Goal: Transaction & Acquisition: Purchase product/service

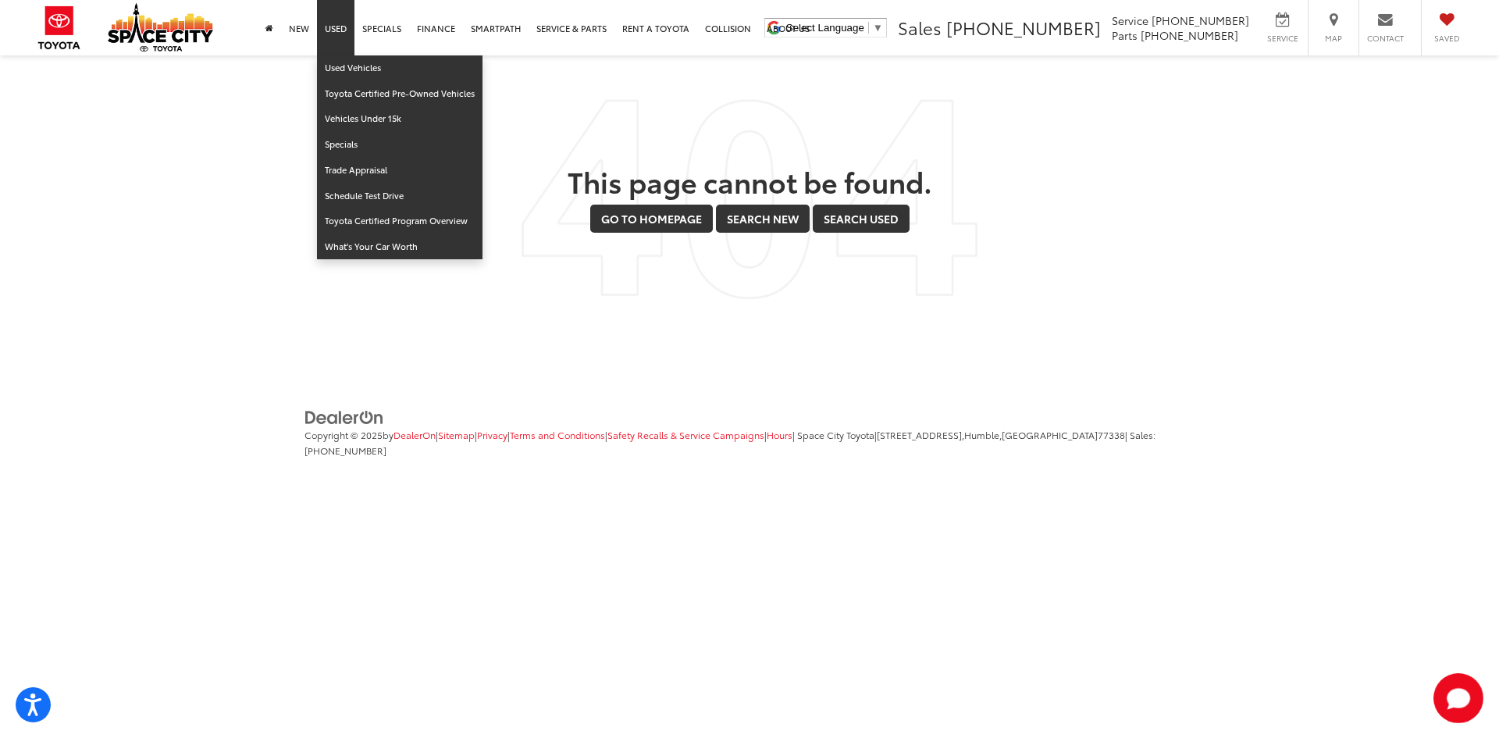
click at [336, 23] on link "Used" at bounding box center [335, 27] width 37 height 55
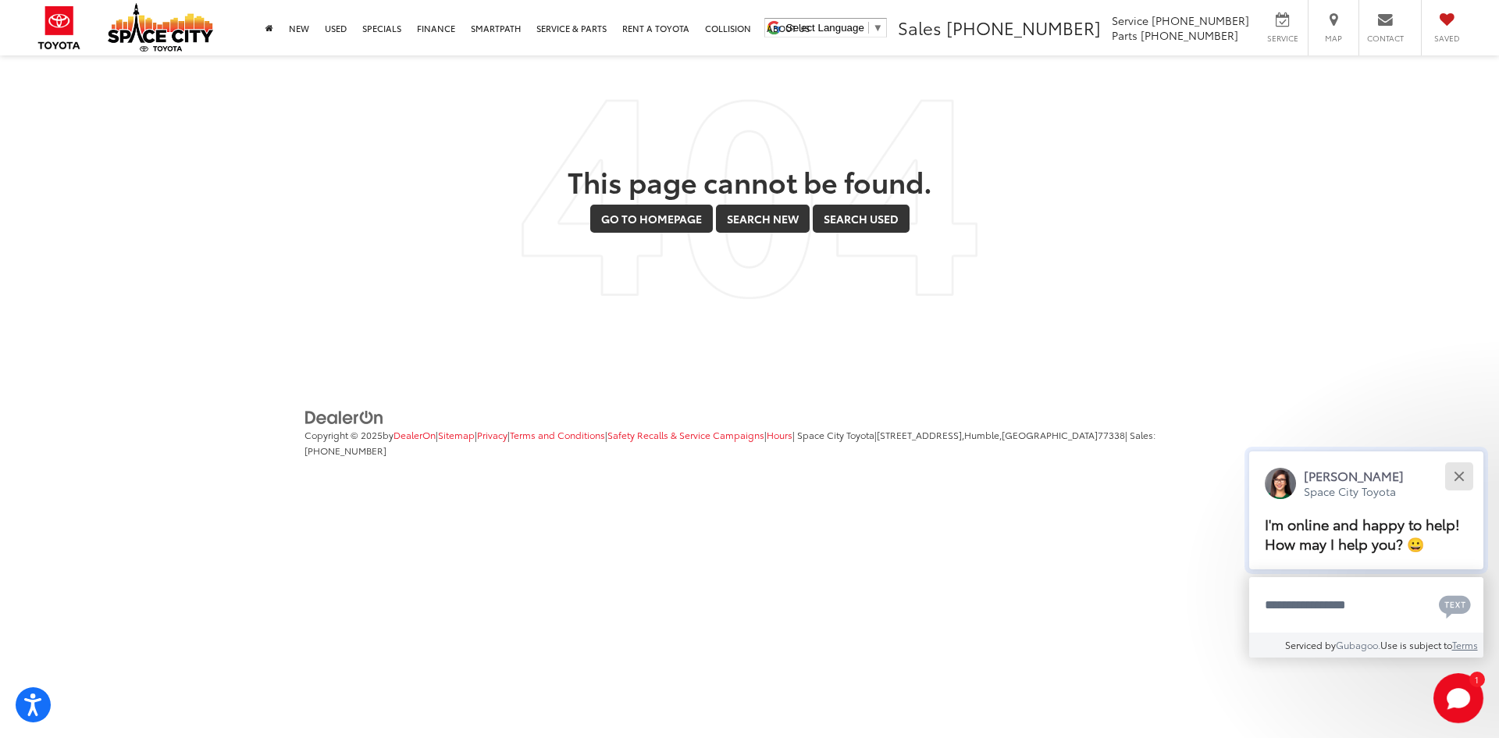
click at [1468, 474] on button "Close" at bounding box center [1459, 476] width 34 height 34
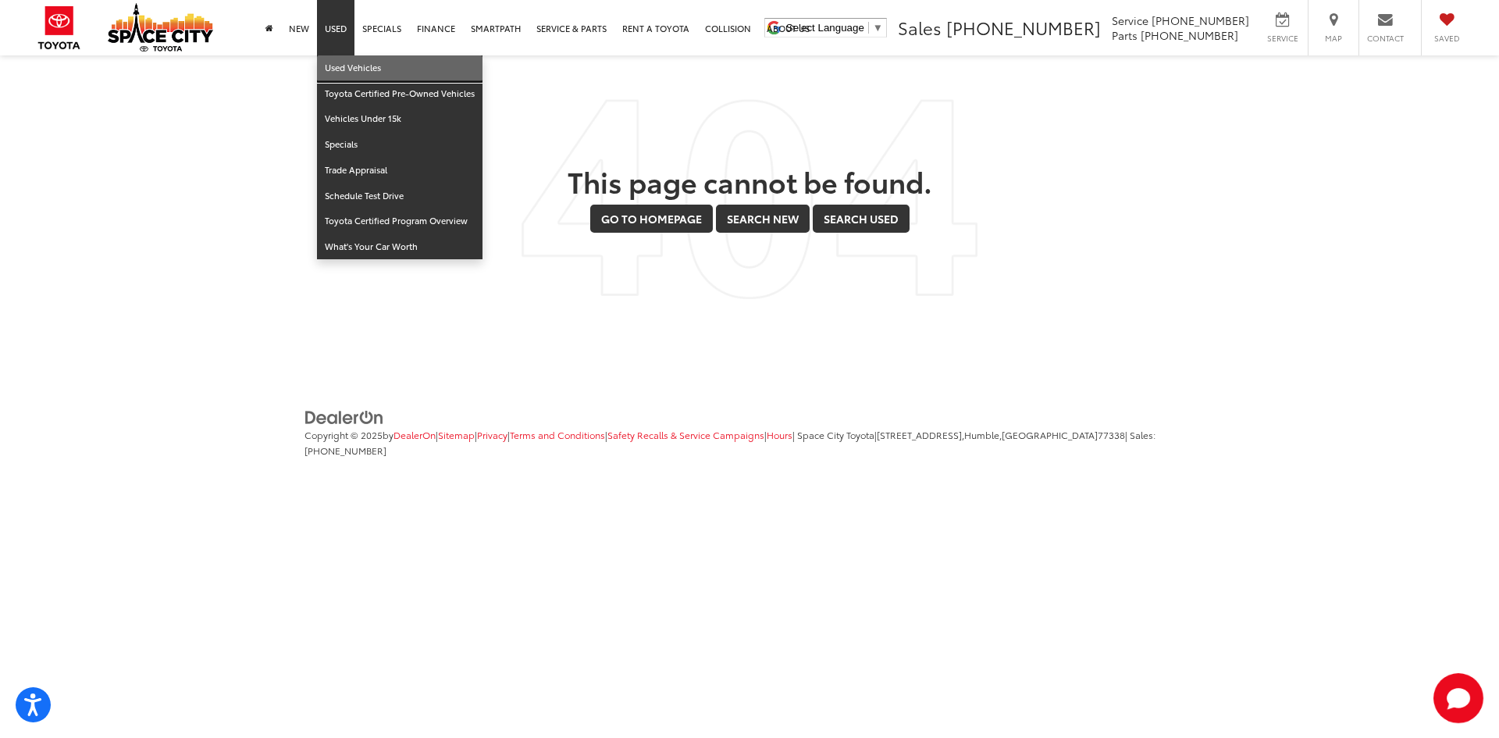
click at [383, 68] on link "Used Vehicles" at bounding box center [400, 68] width 166 height 26
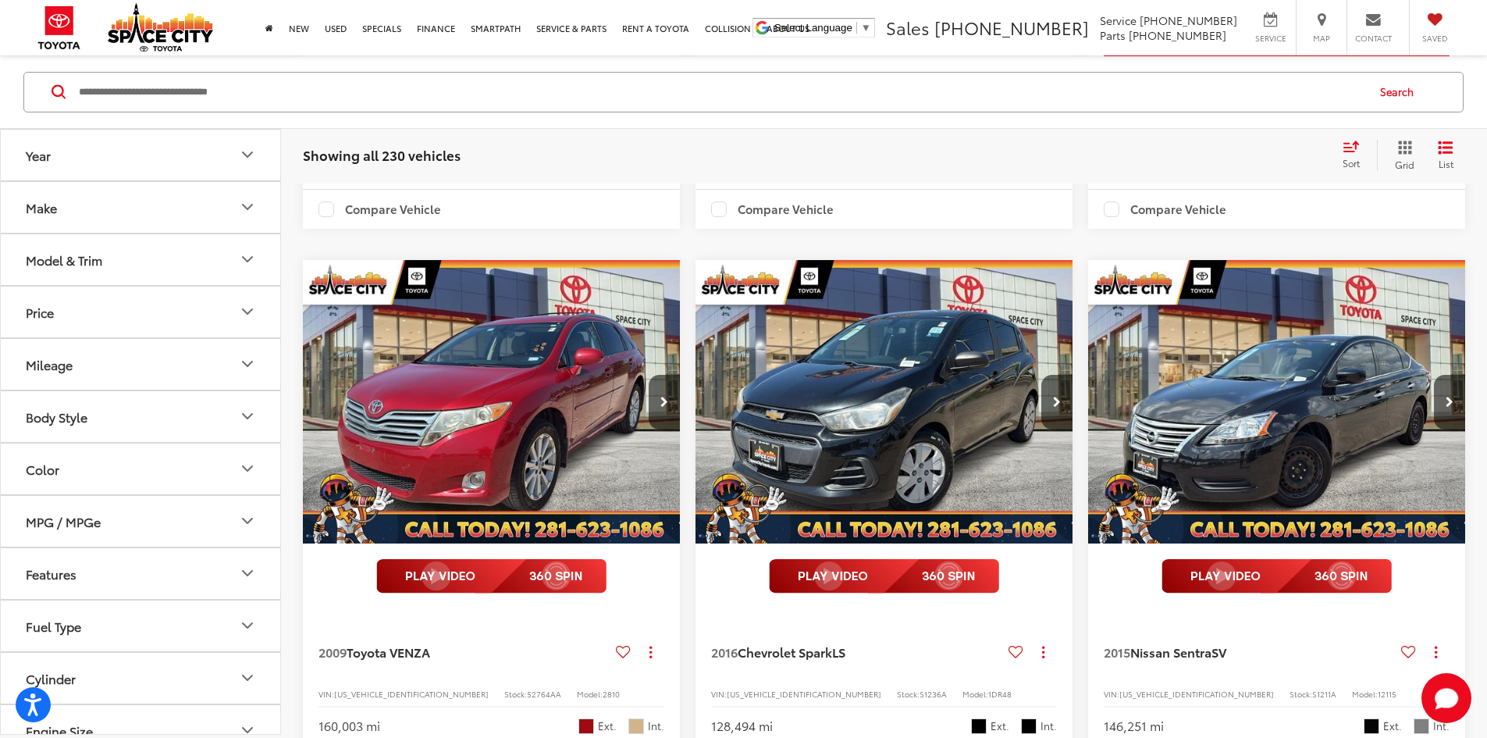
scroll to position [1015, 0]
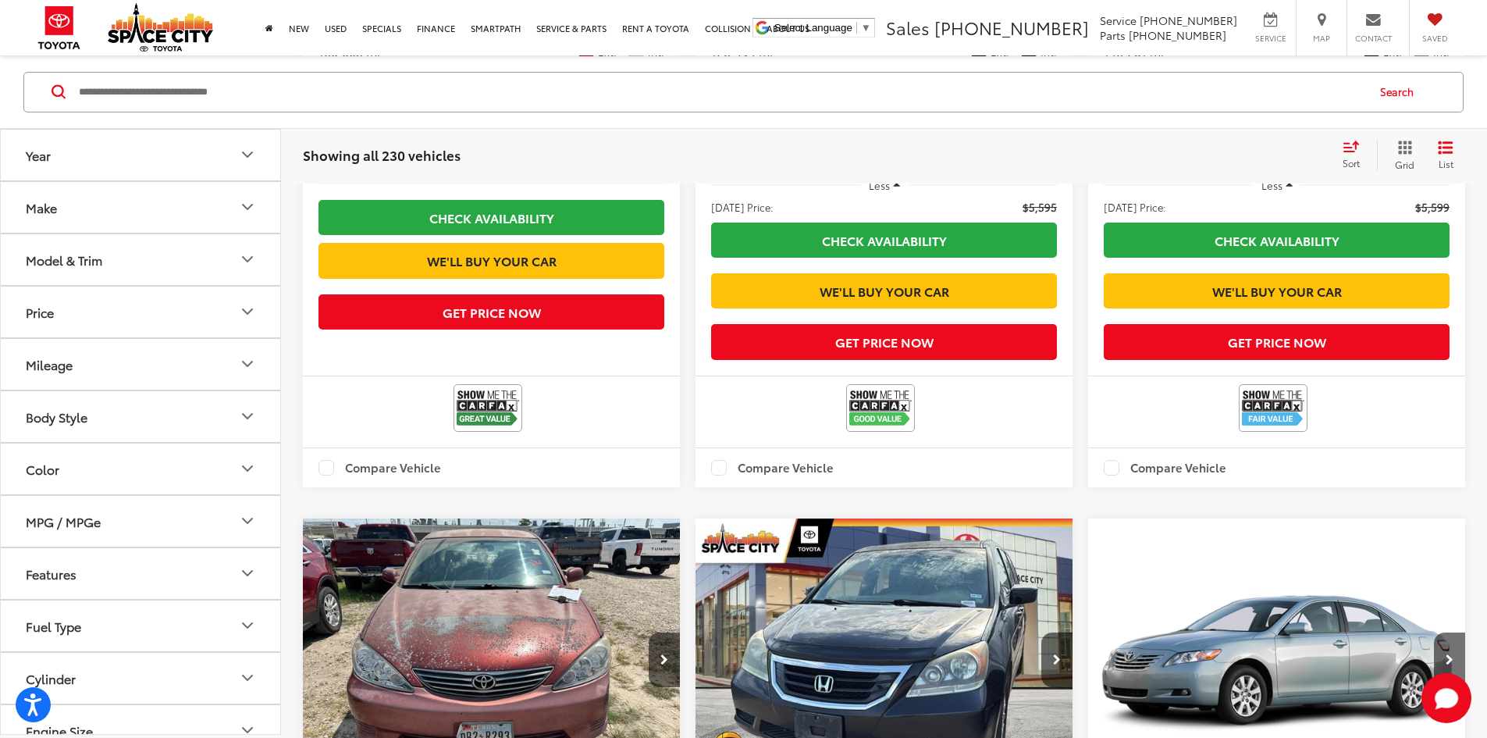
scroll to position [1640, 0]
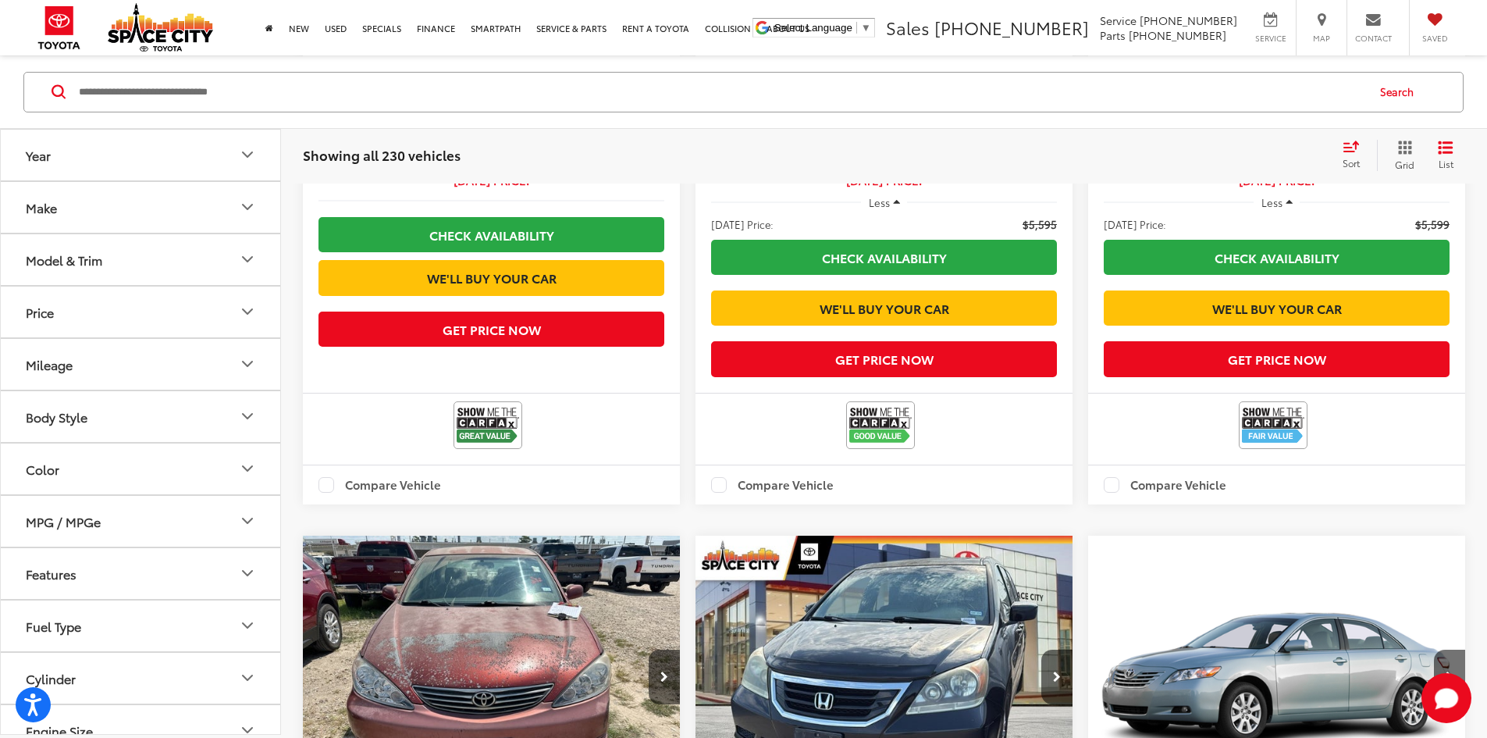
click at [70, 205] on button "Make" at bounding box center [141, 206] width 281 height 51
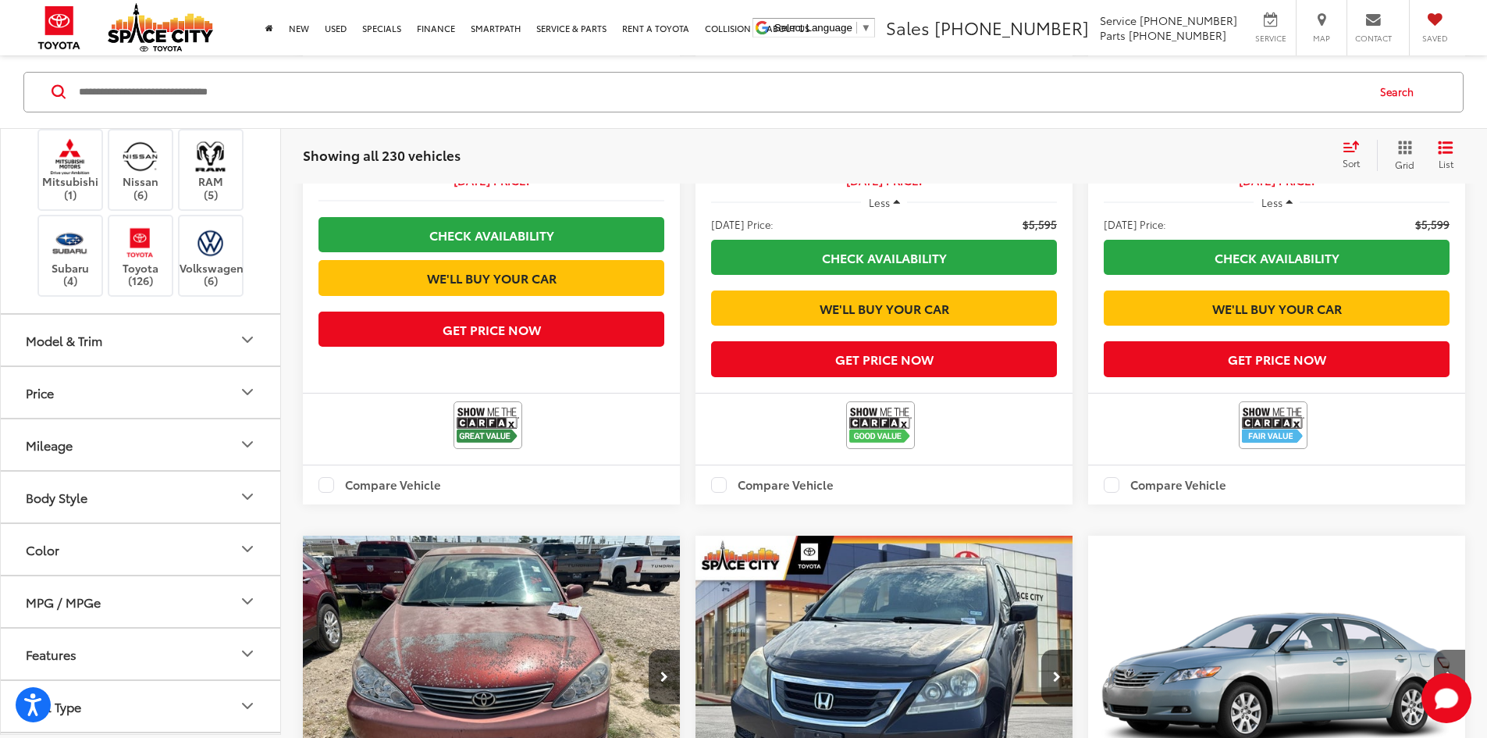
scroll to position [468, 0]
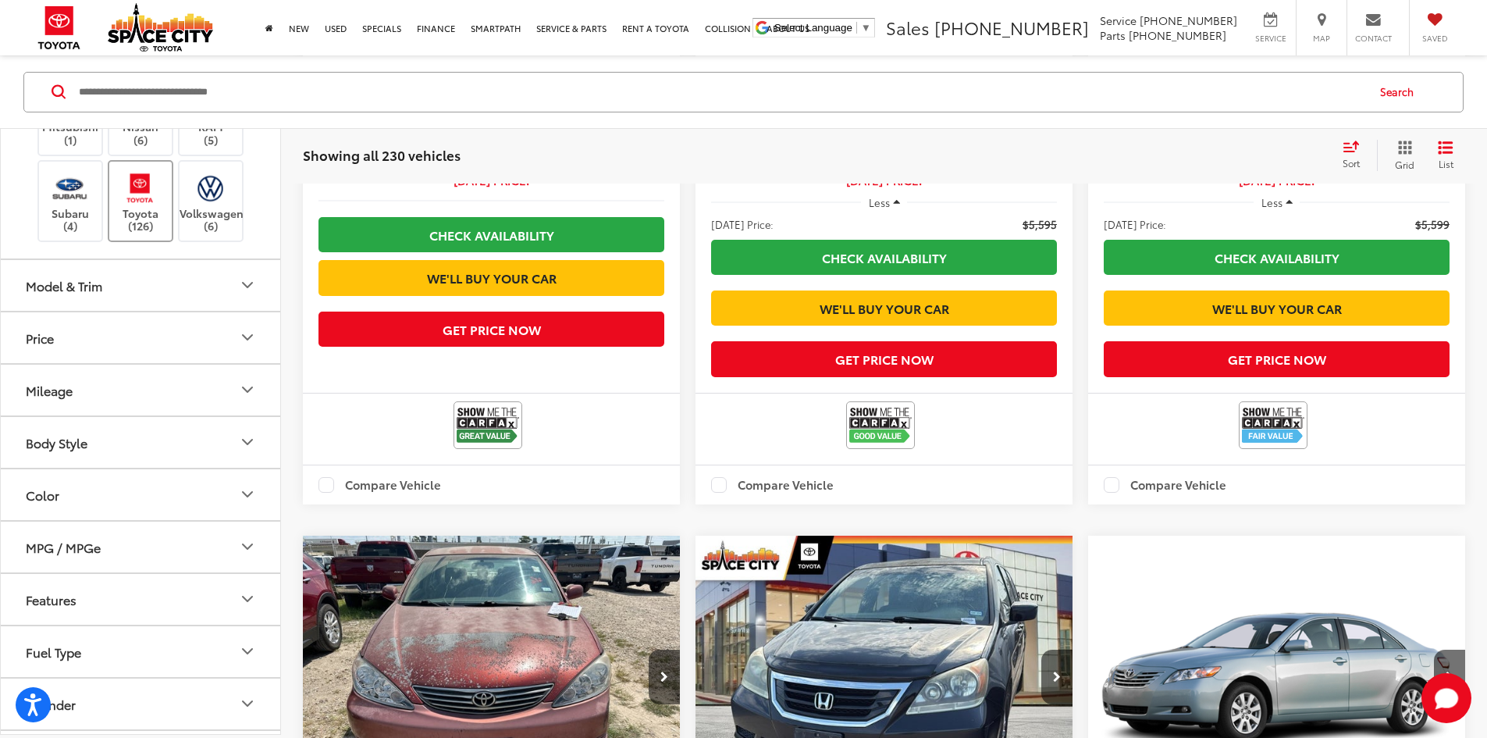
click at [153, 206] on img at bounding box center [140, 187] width 43 height 37
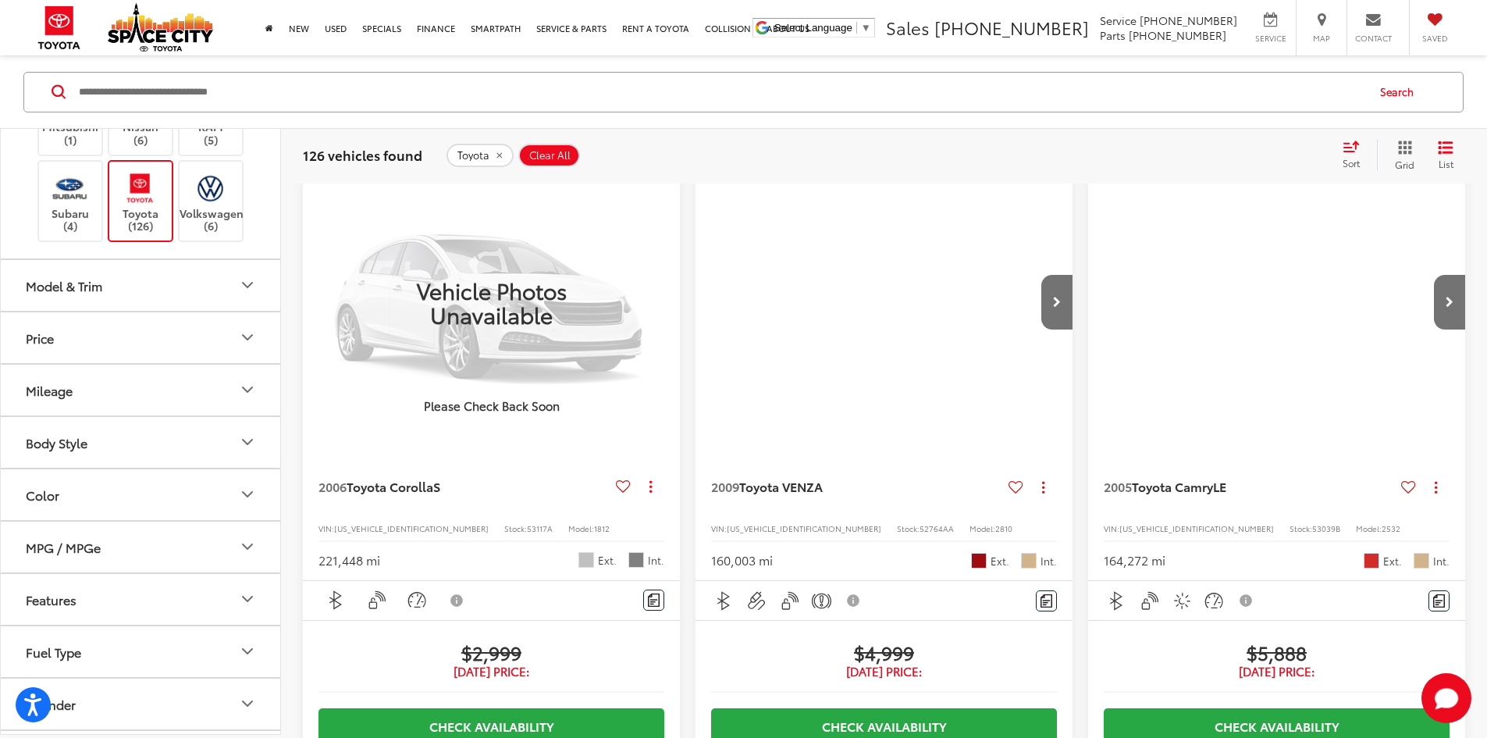
click at [144, 310] on button "Model & Trim" at bounding box center [141, 284] width 281 height 51
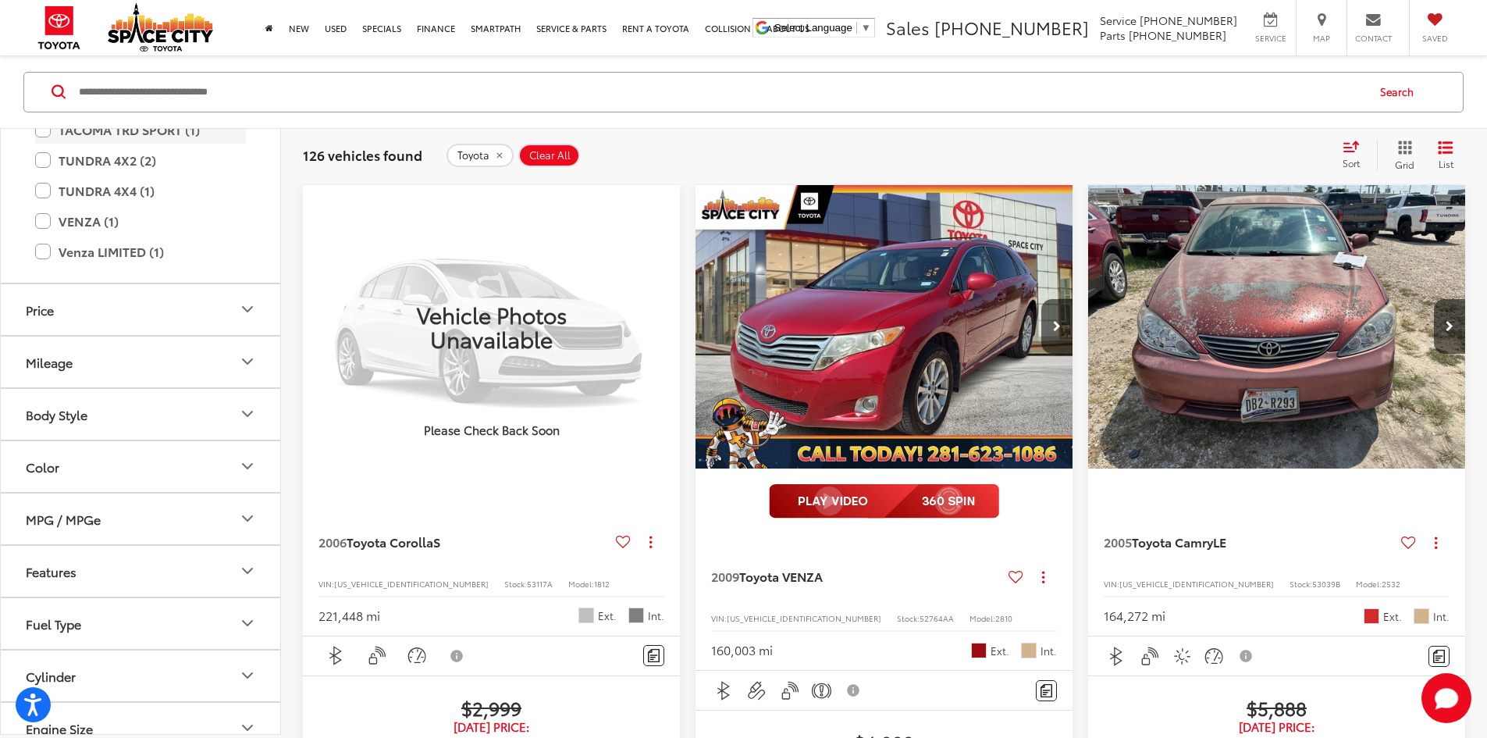
scroll to position [1405, 0]
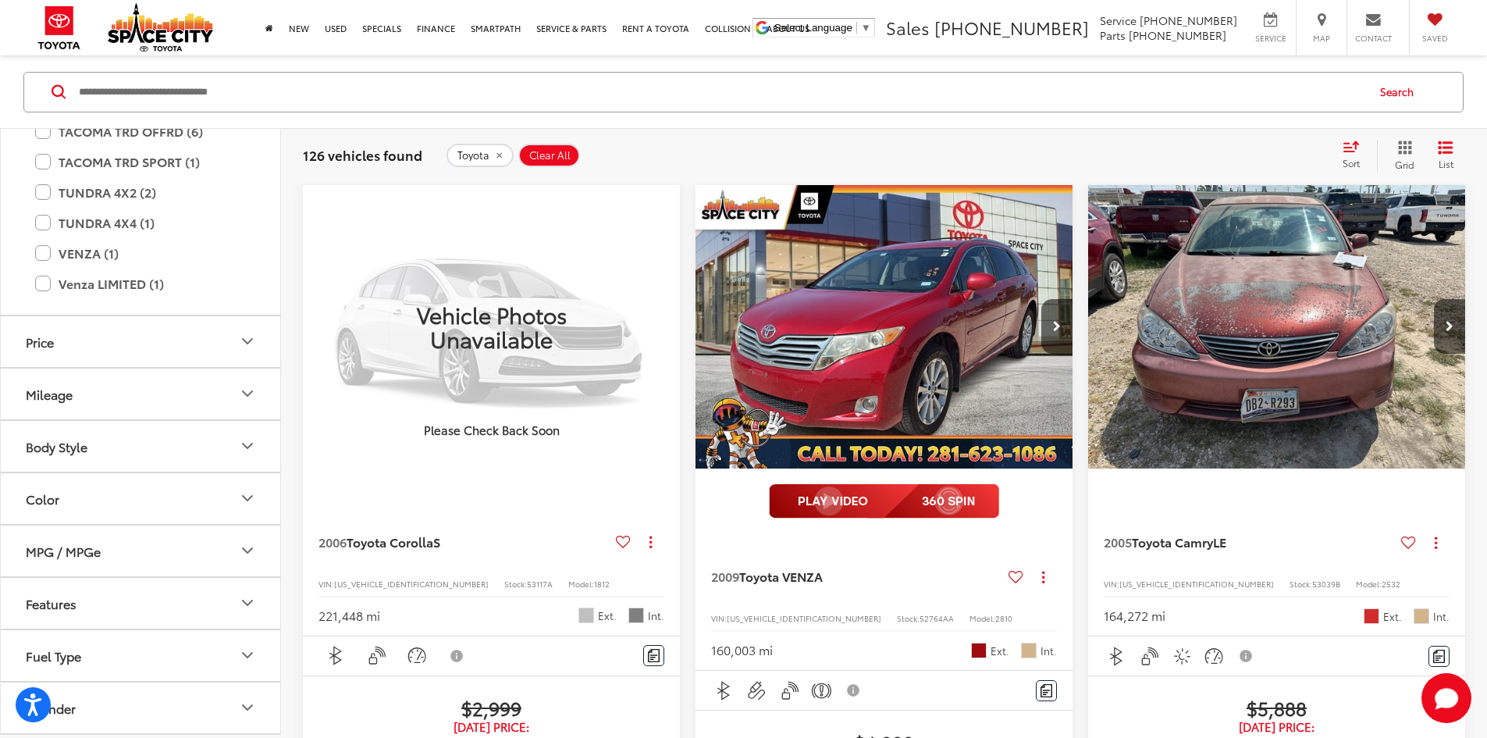
click at [45, 114] on label "TACOMA SR5 (3)" at bounding box center [140, 100] width 211 height 27
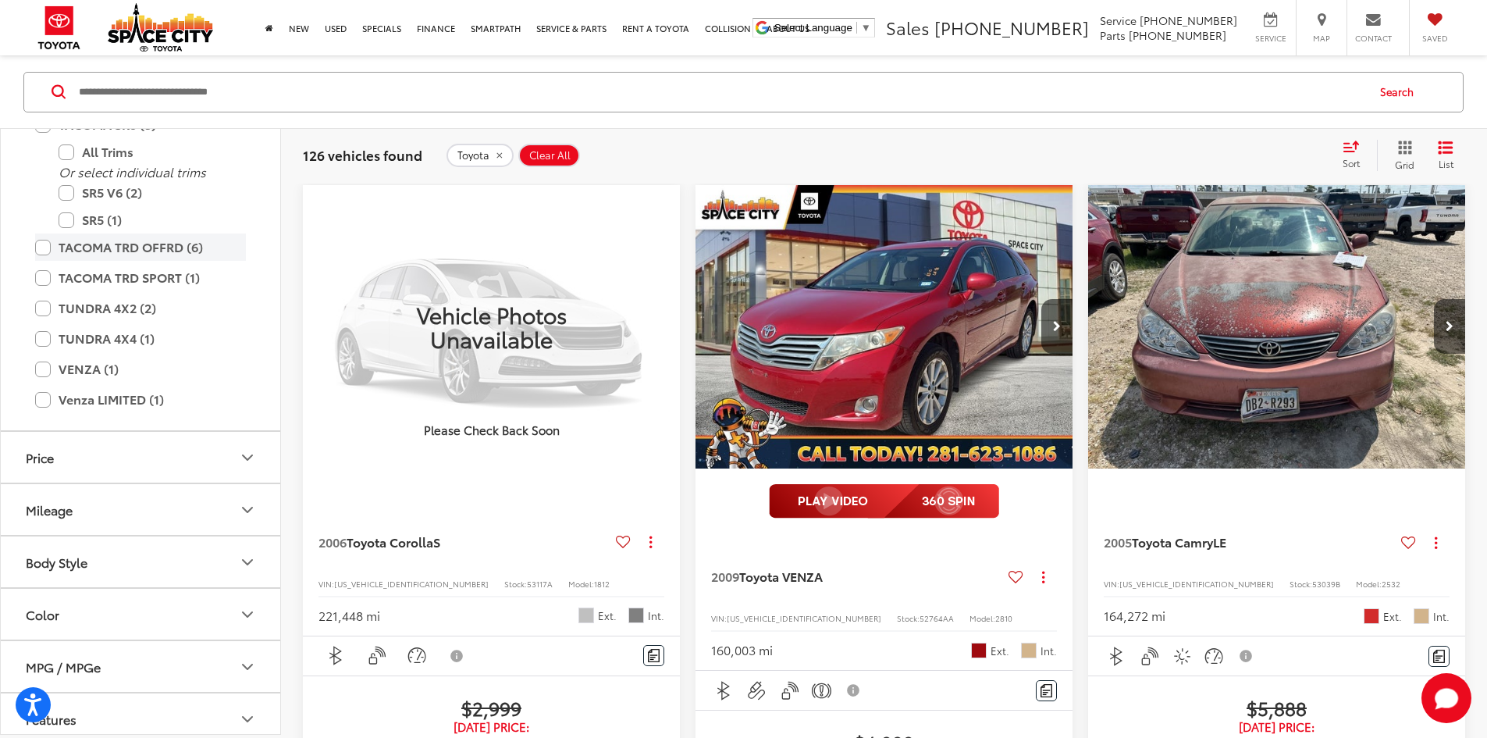
click at [43, 261] on label "TACOMA TRD OFFRD (6)" at bounding box center [140, 246] width 211 height 27
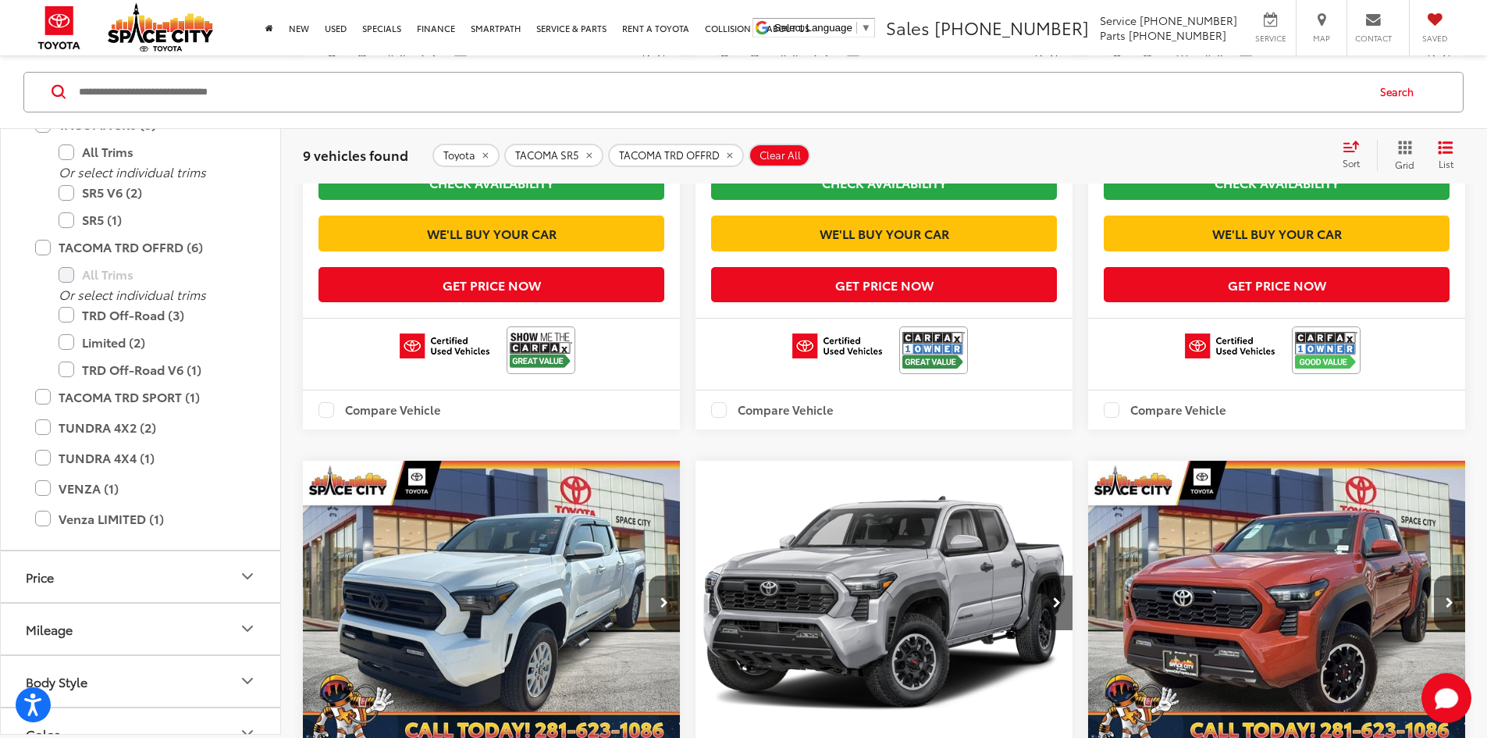
scroll to position [618, 0]
